Goal: Check status: Check status

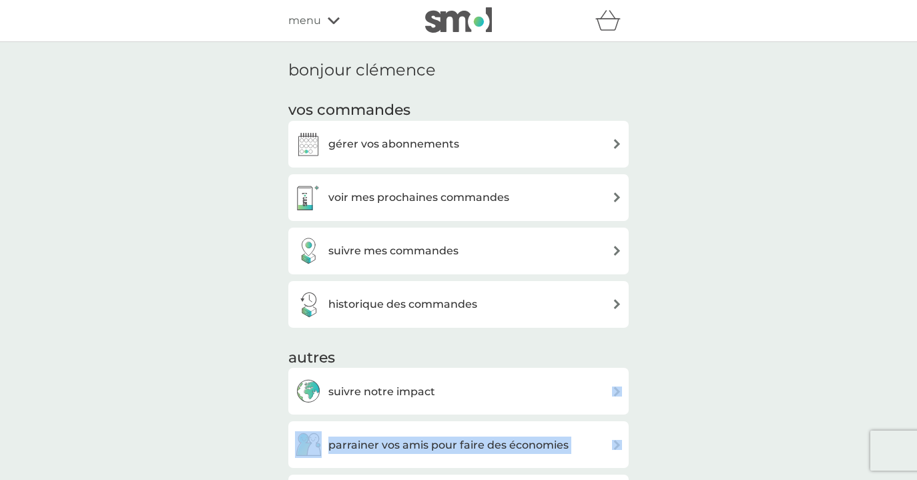
scroll to position [254, 0]
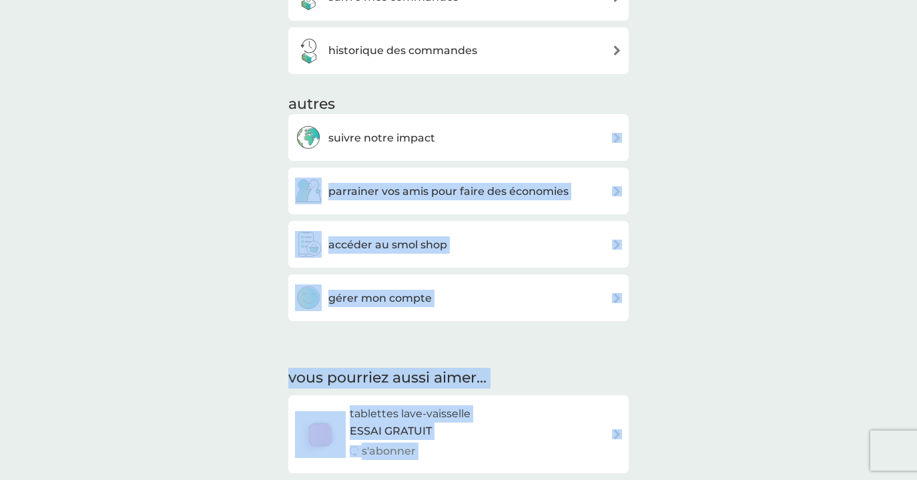
drag, startPoint x: 717, startPoint y: 381, endPoint x: 714, endPoint y: 530, distance: 148.9
click at [714, 479] on html "parrainer vos amis pour faire des économies smol impact smol shop mes abonnemen…" at bounding box center [458, 452] width 917 height 1412
click at [732, 279] on div "bonjour clémence vos commandes gérer vos abonnements voir mes prochaines comman…" at bounding box center [458, 215] width 917 height 854
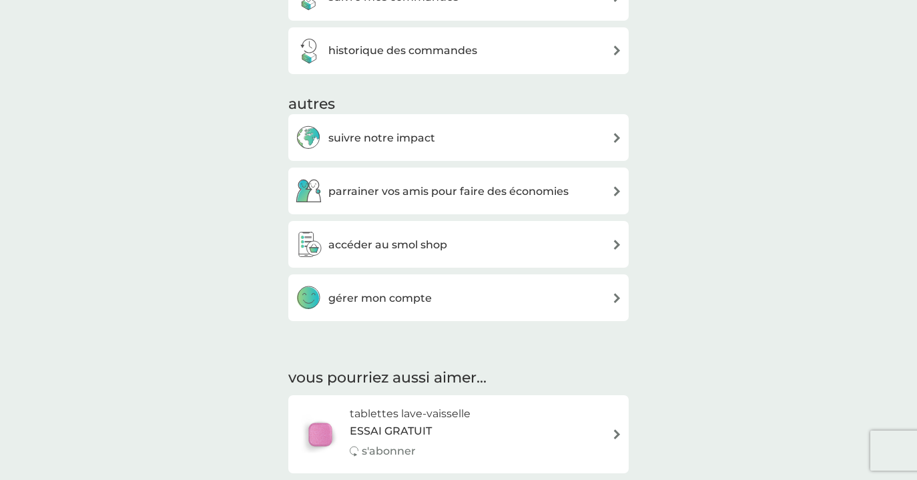
click at [570, 200] on div "parrainer vos amis pour faire des économies" at bounding box center [458, 191] width 327 height 27
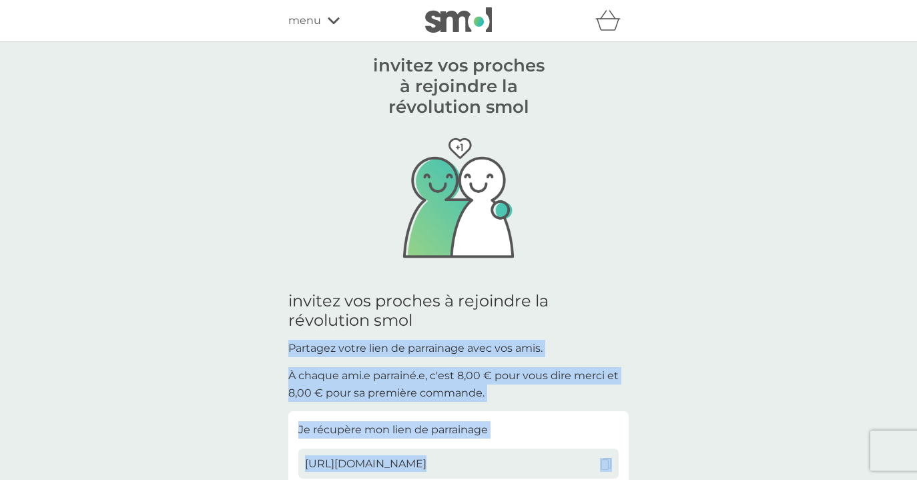
scroll to position [314, 0]
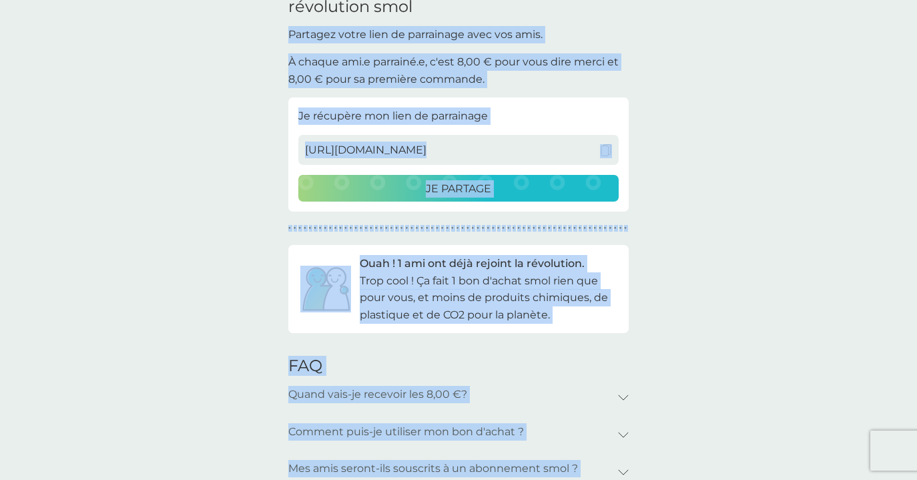
drag, startPoint x: 682, startPoint y: 383, endPoint x: 673, endPoint y: 527, distance: 144.5
click at [673, 479] on html "parrainer vos amis pour faire des économies smol impact smol shop mes abonnemen…" at bounding box center [458, 289] width 917 height 1207
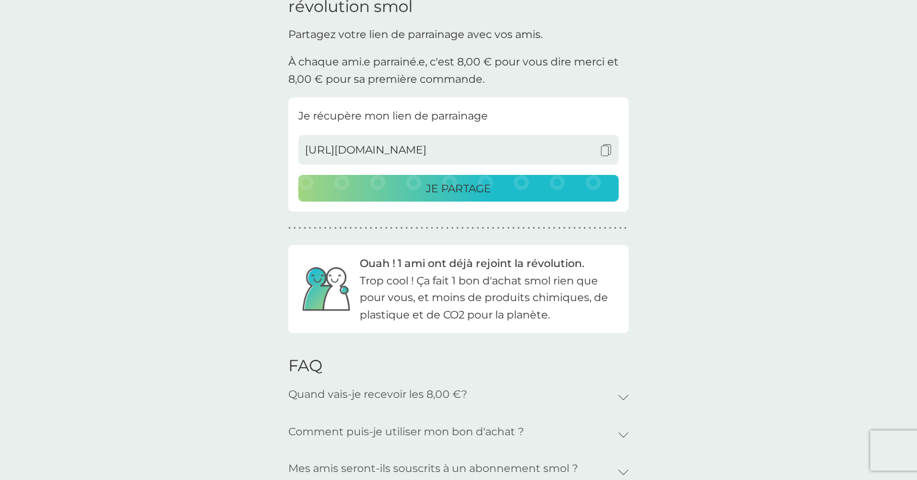
click at [749, 214] on div "invitez vos proches à rejoindre la révolution smol pour chaque ami qui nous rej…" at bounding box center [458, 136] width 917 height 816
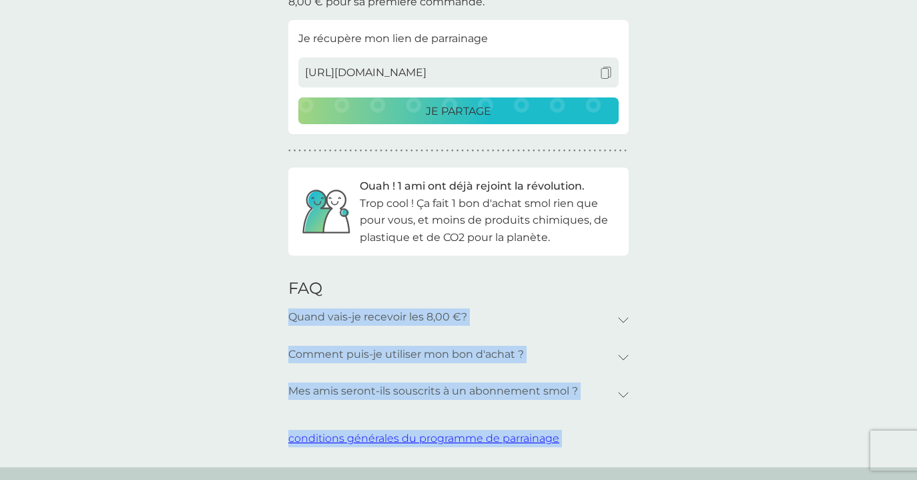
drag, startPoint x: 734, startPoint y: 360, endPoint x: 732, endPoint y: 529, distance: 168.9
click at [732, 479] on html "parrainer vos amis pour faire des économies smol impact smol shop mes abonnemen…" at bounding box center [458, 212] width 917 height 1207
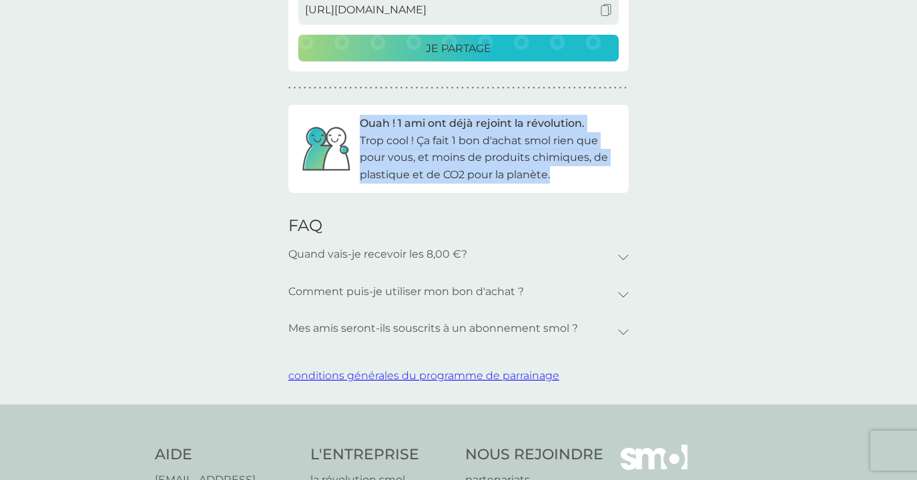
drag, startPoint x: 362, startPoint y: 117, endPoint x: 560, endPoint y: 179, distance: 207.5
click at [560, 179] on div "Ouah ! 1 ami ont déjà rejoint la révolution. Trop cool ! Ça fait 1 bon d'achat …" at bounding box center [458, 149] width 340 height 88
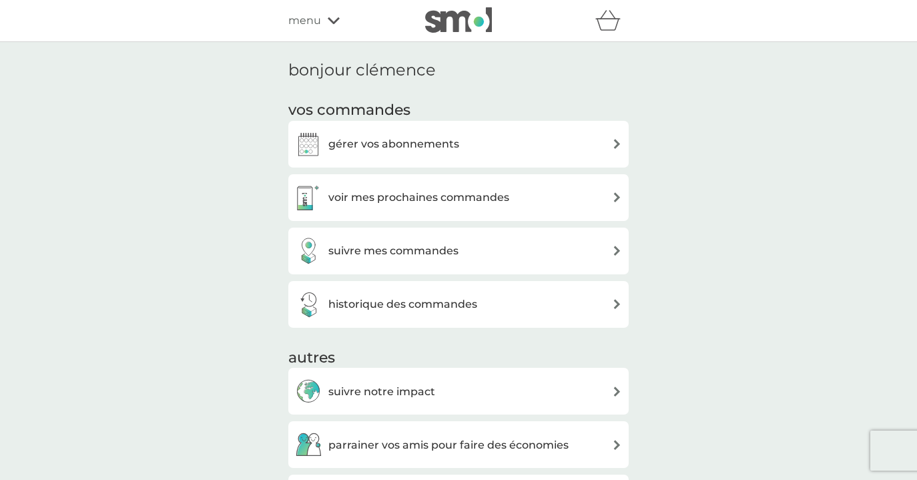
click at [549, 298] on div "historique des commandes" at bounding box center [458, 304] width 327 height 27
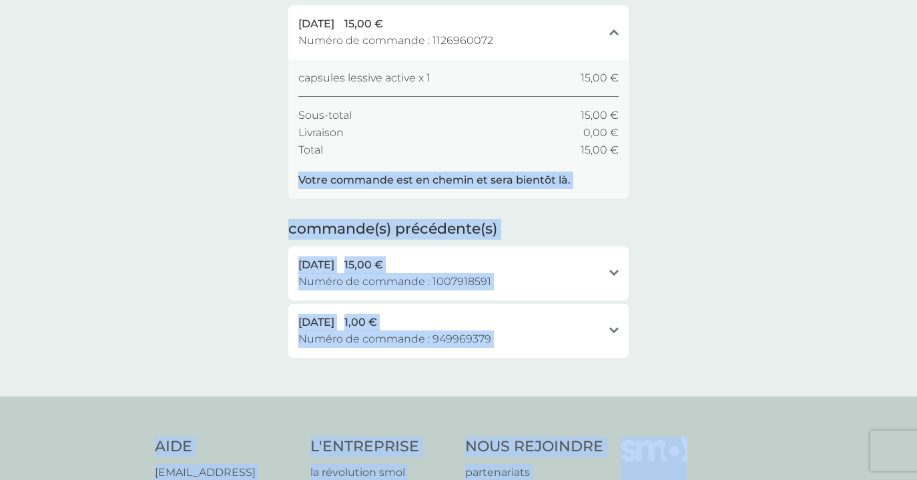
drag, startPoint x: 704, startPoint y: 261, endPoint x: 678, endPoint y: 528, distance: 268.2
click at [678, 479] on html "parrainer vos amis pour faire des économies smol impact smol shop mes abonnemen…" at bounding box center [458, 305] width 917 height 854
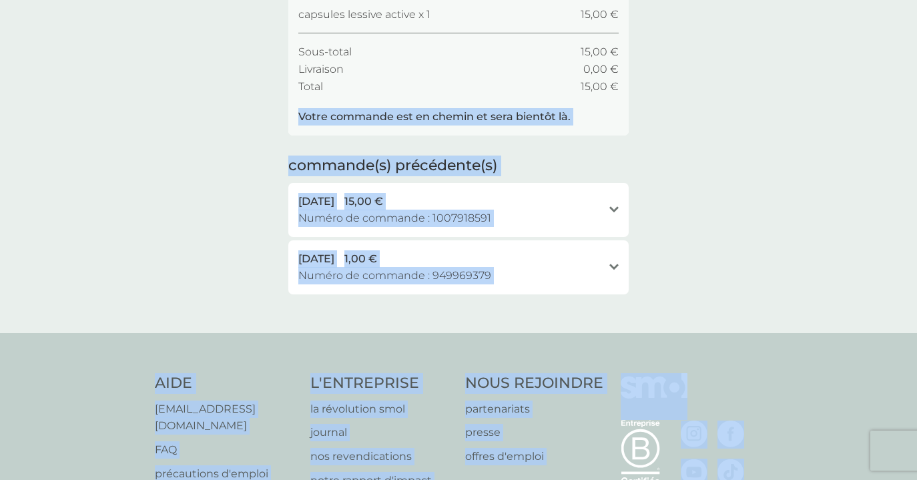
click at [726, 226] on div "historique de commandes commande(s) en cours [DATE] 15,00 € Numéro de commande …" at bounding box center [458, 95] width 917 height 477
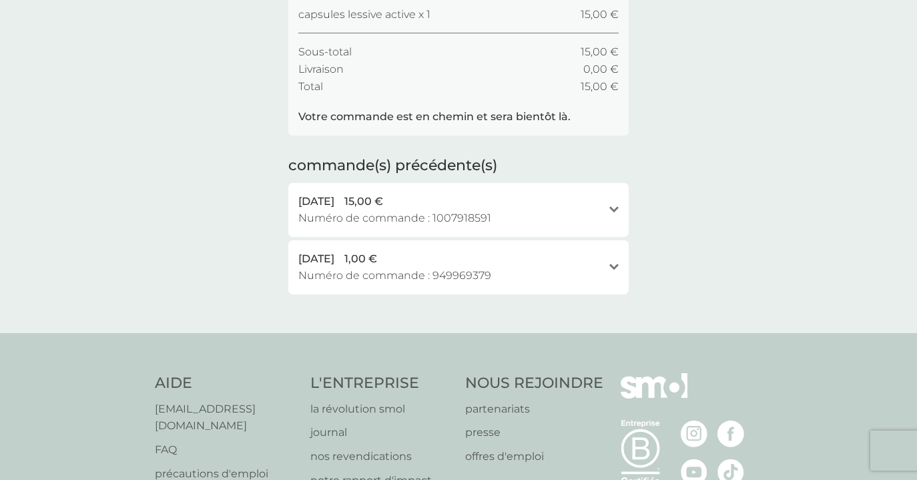
click at [617, 206] on icon "révéler" at bounding box center [613, 209] width 9 height 7
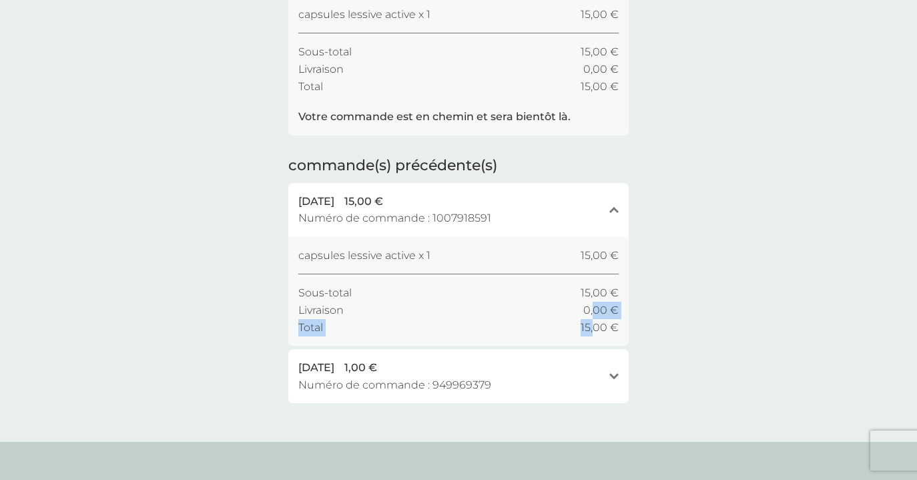
drag, startPoint x: 593, startPoint y: 310, endPoint x: 591, endPoint y: 325, distance: 15.5
click at [593, 325] on div "Sous-total 15,00 € Livraison 0,00 € Total 15,00 €" at bounding box center [458, 309] width 320 height 51
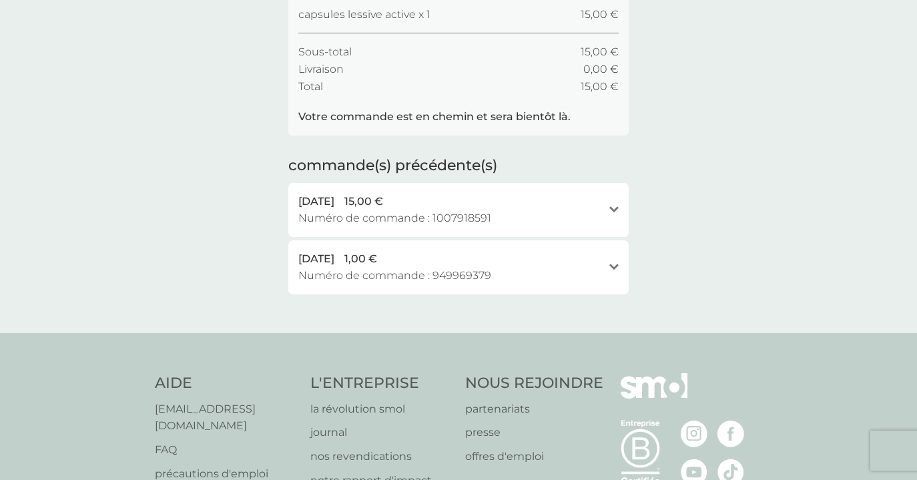
click at [699, 238] on div "historique de commandes commande(s) en cours [DATE] 15,00 € Numéro de commande …" at bounding box center [458, 95] width 917 height 477
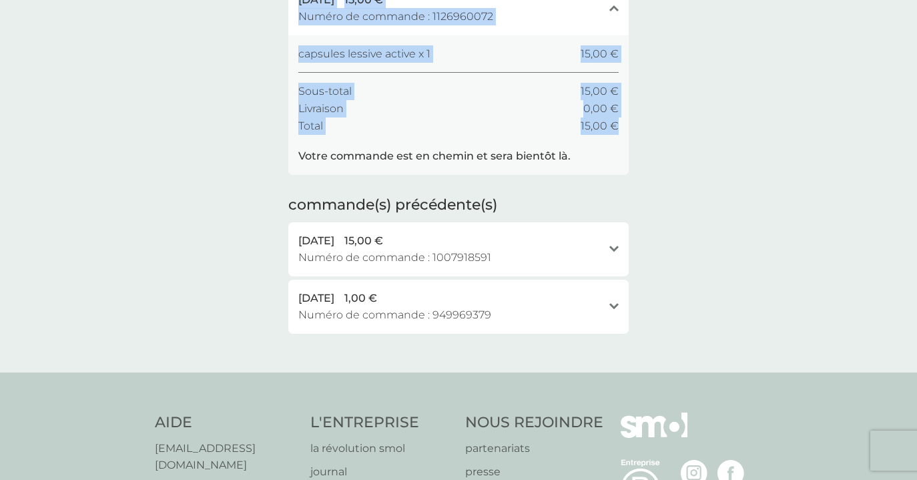
scroll to position [81, 0]
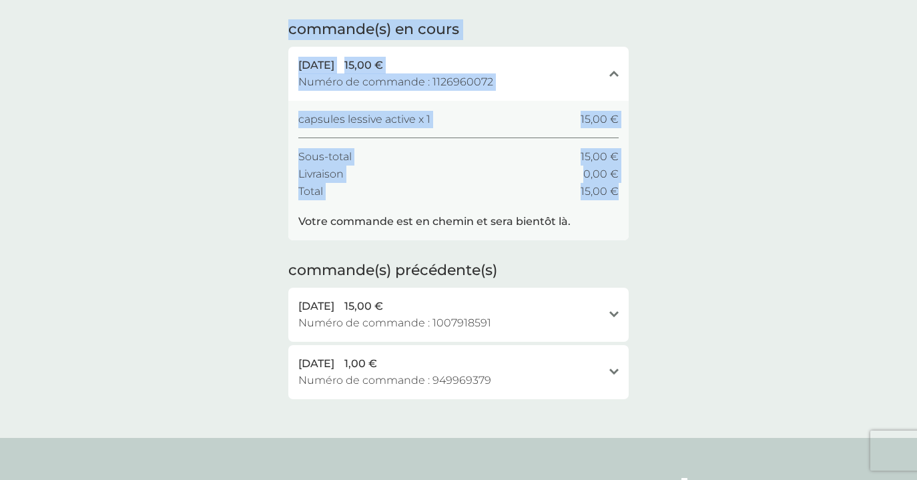
drag, startPoint x: 730, startPoint y: 138, endPoint x: 722, endPoint y: -34, distance: 172.4
click at [722, 0] on html "parrainer vos amis pour faire des économies smol impact smol shop mes abonnemen…" at bounding box center [458, 346] width 917 height 854
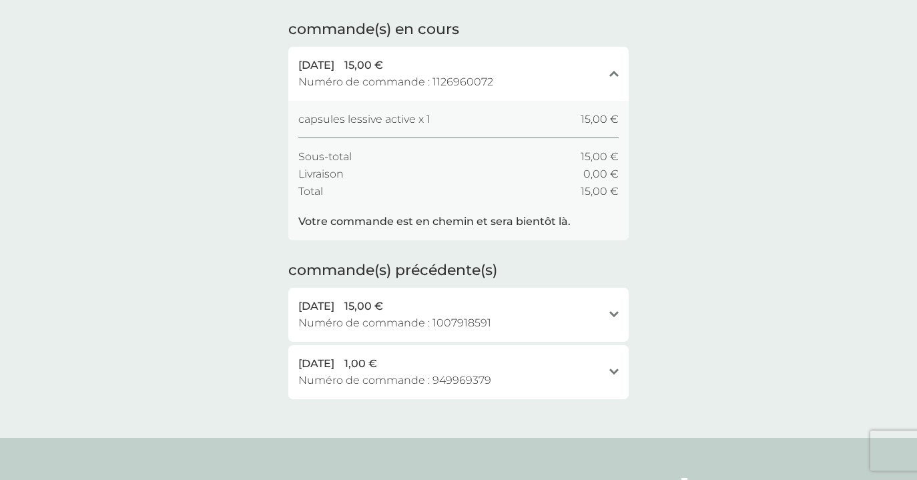
click at [715, 83] on div "historique de commandes commande(s) en cours [DATE] 15,00 € Numéro de commande …" at bounding box center [458, 199] width 917 height 477
click at [608, 308] on div "[DATE] 15,00 € Numéro de commande : 1007918591 révéler" at bounding box center [458, 315] width 340 height 54
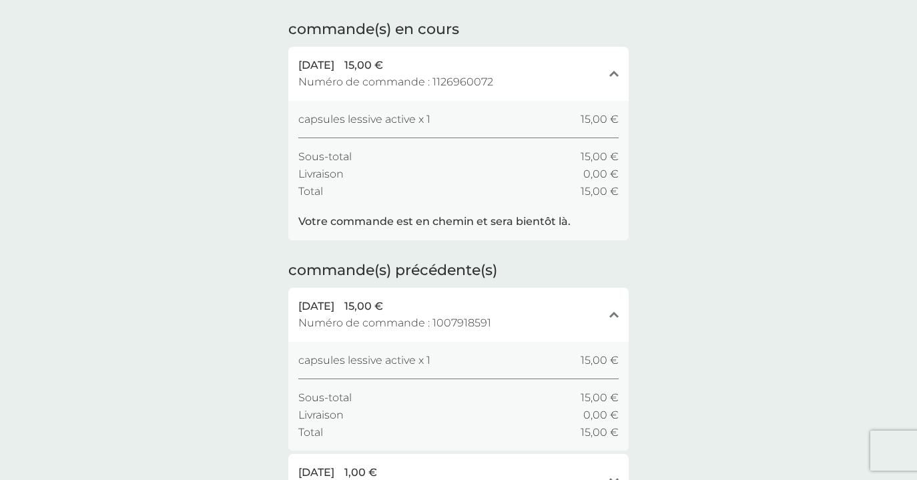
click at [463, 314] on span "Numéro de commande : 1007918591" at bounding box center [394, 322] width 193 height 17
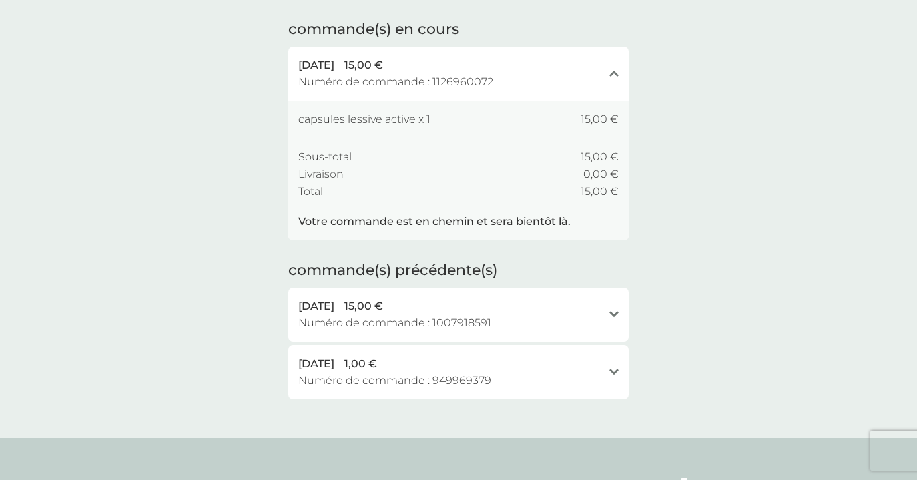
click at [463, 314] on span "Numéro de commande : 1007918591" at bounding box center [394, 322] width 193 height 17
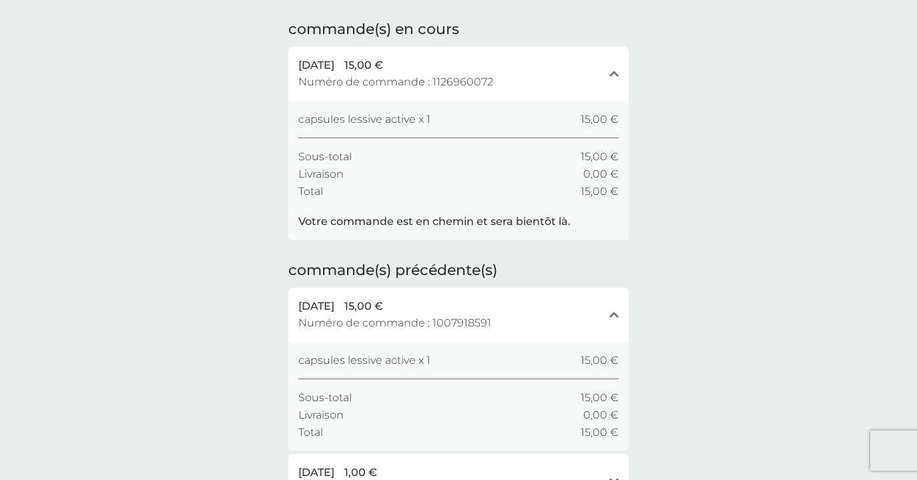
click at [348, 406] on div "Livraison 0,00 €" at bounding box center [458, 414] width 320 height 17
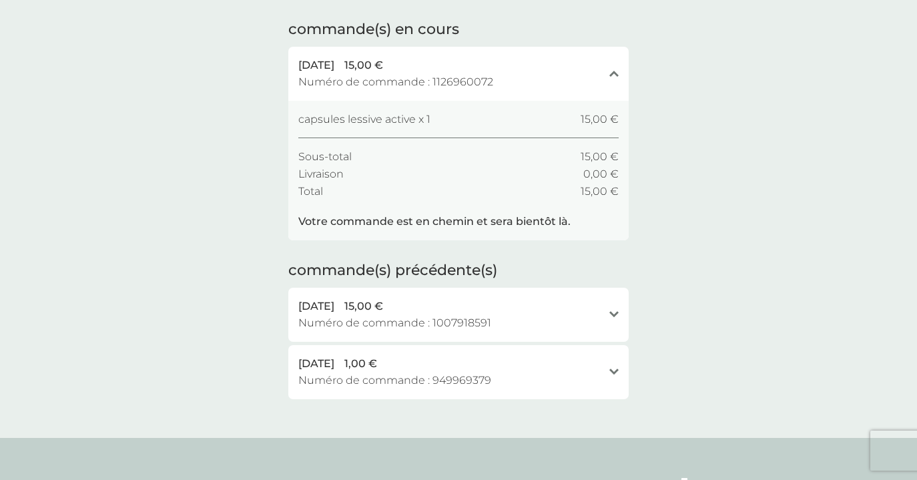
click at [471, 290] on div "[DATE] 15,00 € Numéro de commande : 1007918591 révéler" at bounding box center [458, 315] width 340 height 54
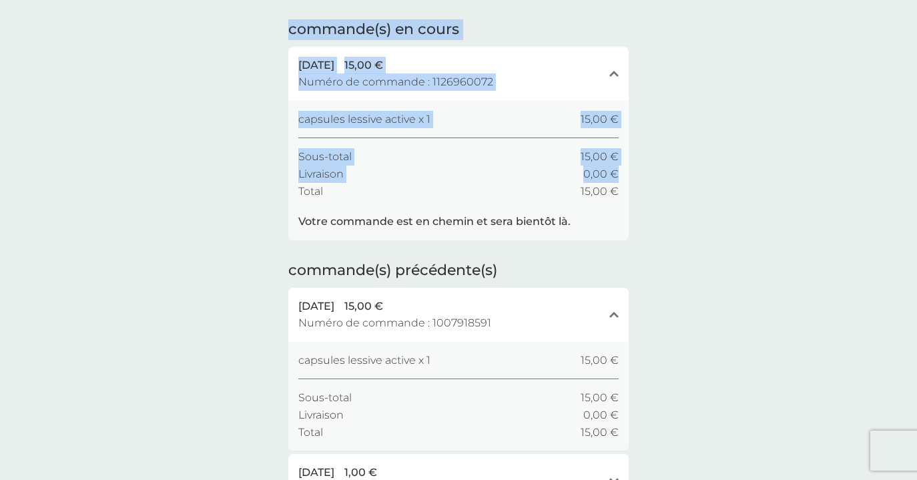
scroll to position [0, 0]
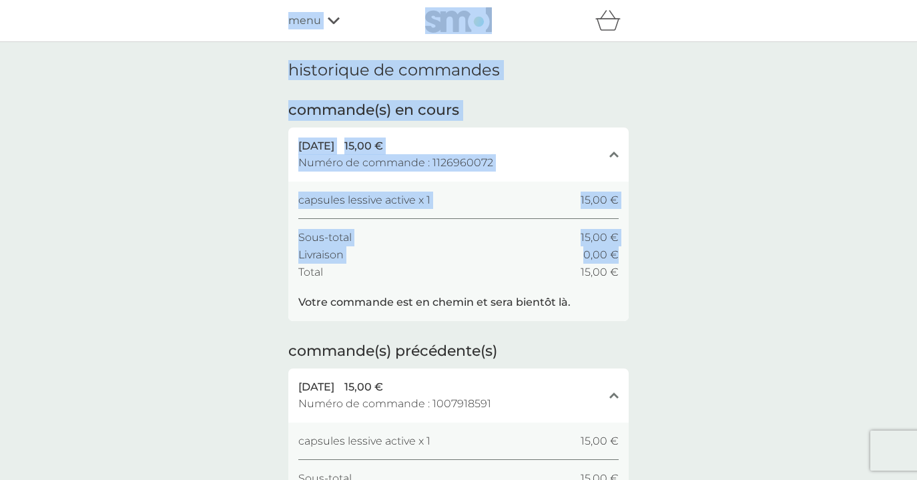
drag, startPoint x: 819, startPoint y: 158, endPoint x: 817, endPoint y: -70, distance: 227.6
click at [817, 0] on html "parrainer vos amis pour faire des économies smol impact smol shop mes abonnemen…" at bounding box center [458, 482] width 917 height 964
click at [322, 16] on div "menu" at bounding box center [344, 20] width 113 height 17
